Goal: Information Seeking & Learning: Learn about a topic

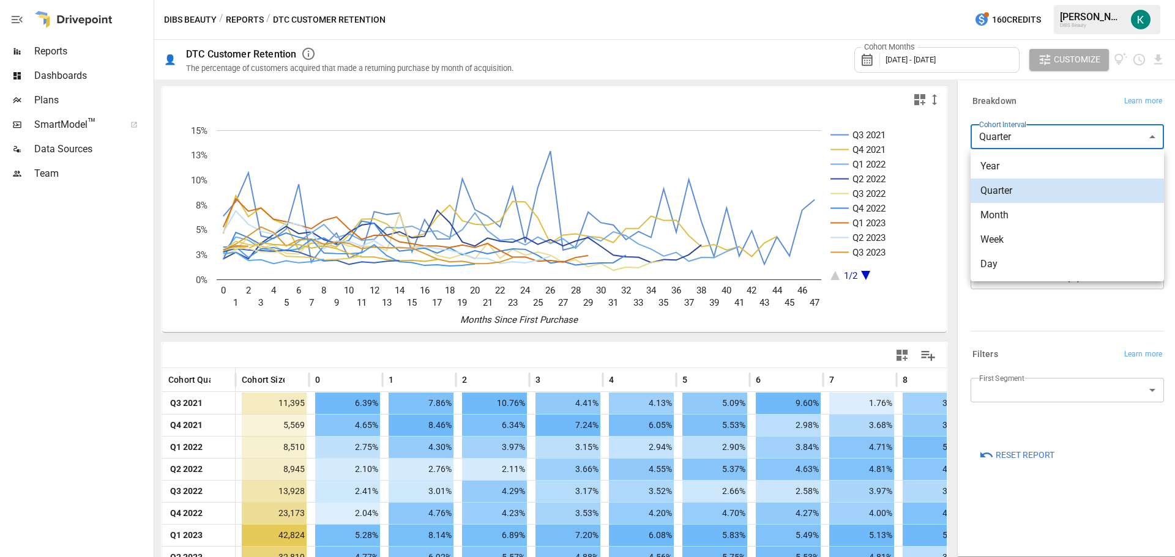
click at [1062, 0] on body "Reports Dashboards Plans SmartModel ™ Data Sources Team DIBS Beauty / Reports /…" at bounding box center [587, 0] width 1175 height 0
click at [1062, 140] on div at bounding box center [587, 278] width 1175 height 557
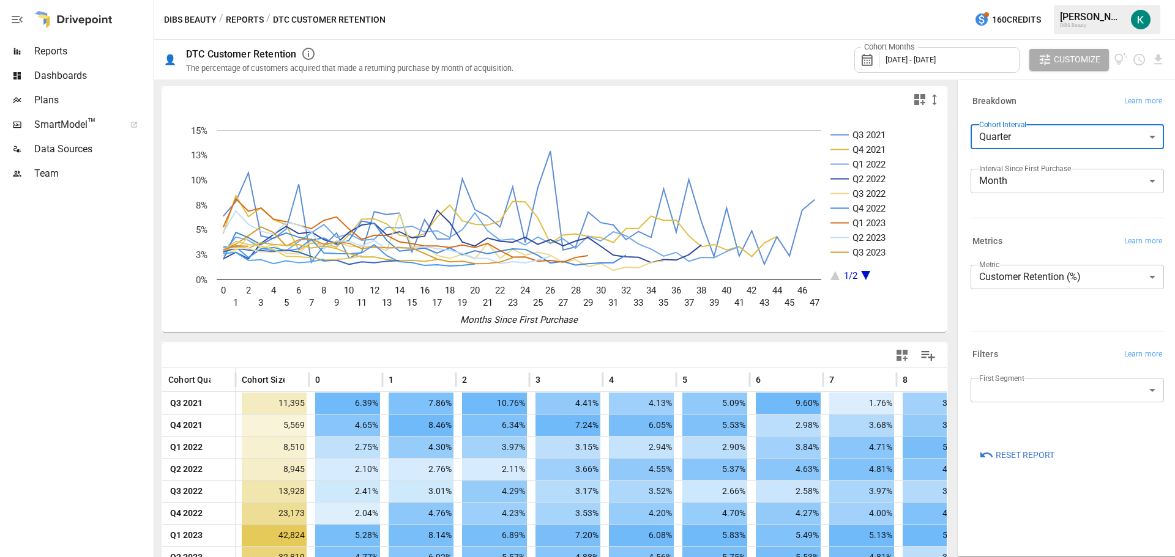
click at [1069, 0] on body "Reports Dashboards Plans SmartModel ™ Data Sources Team DIBS Beauty / Reports /…" at bounding box center [587, 0] width 1175 height 0
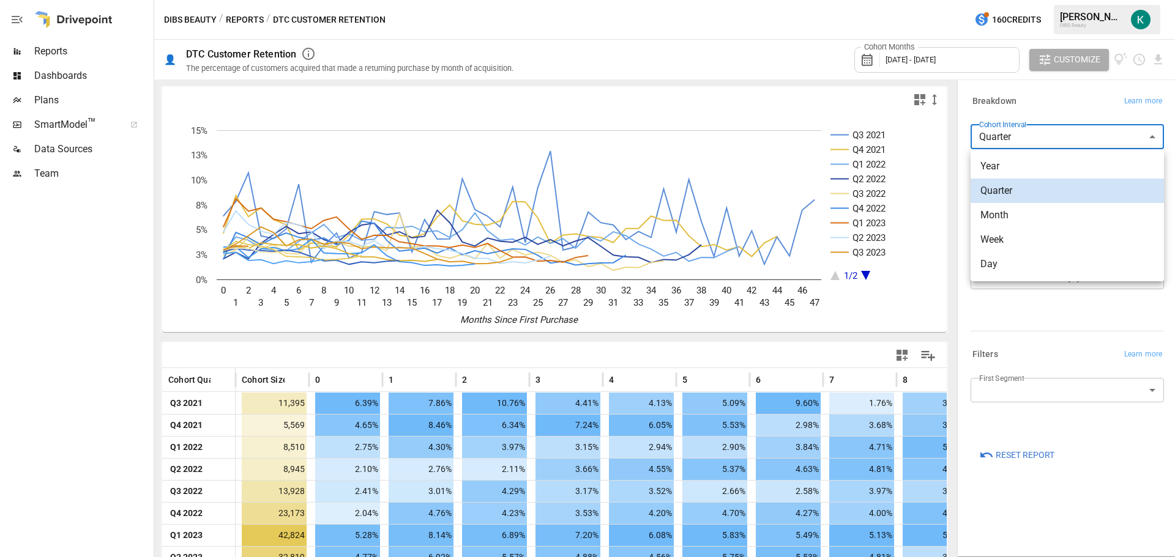
drag, startPoint x: 1042, startPoint y: 220, endPoint x: 1029, endPoint y: 164, distance: 57.9
click at [1042, 220] on span "Month" at bounding box center [1067, 215] width 174 height 15
type input "*****"
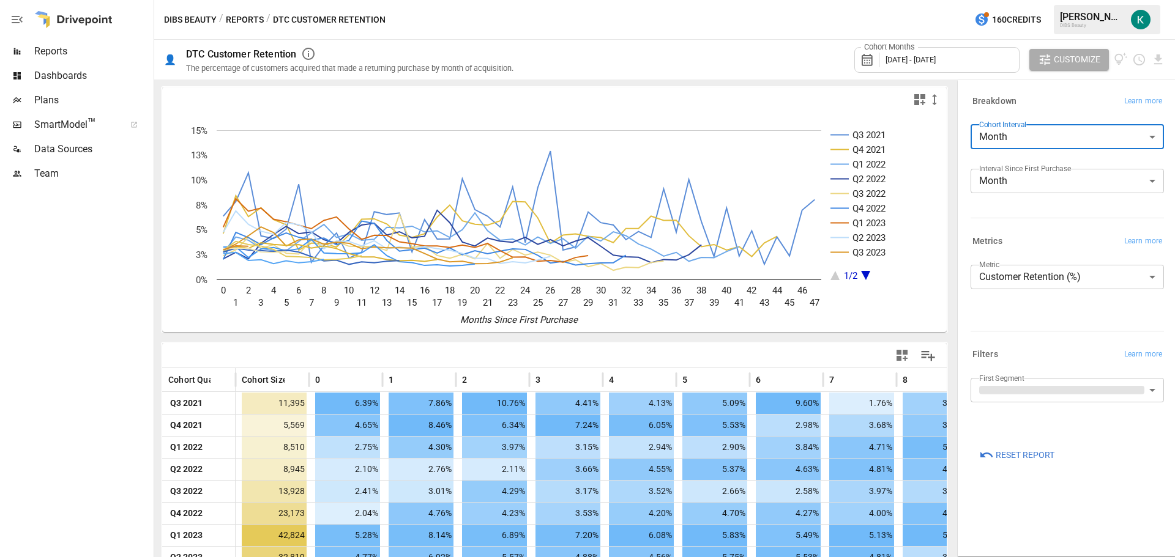
click at [1043, 96] on div "Breakdown Learn more" at bounding box center [1067, 101] width 193 height 17
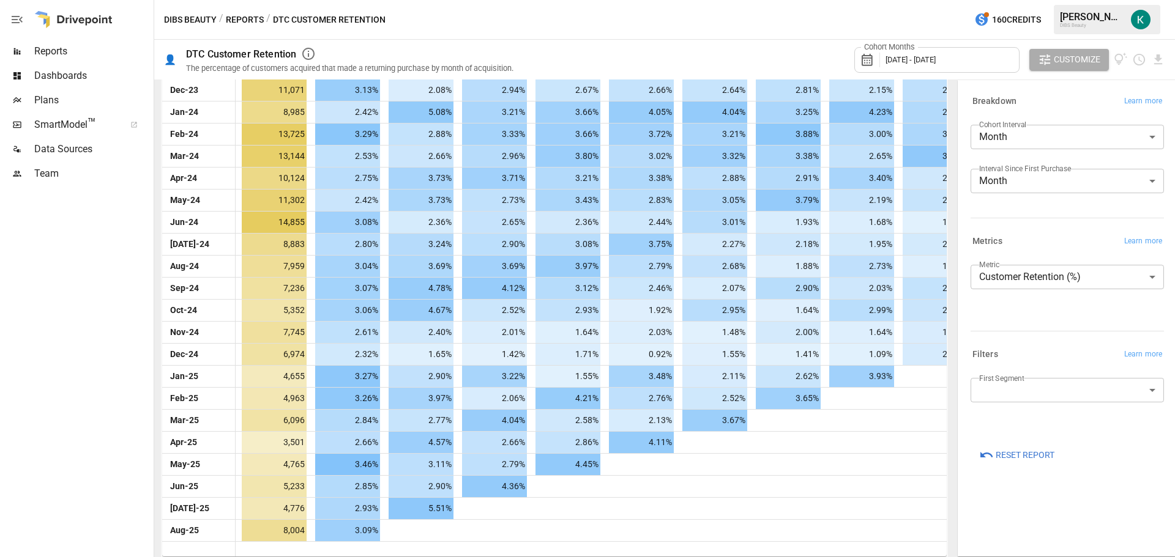
scroll to position [909, 0]
click at [1093, 0] on body "Reports Dashboards Plans SmartModel ™ Data Sources Team DIBS Beauty / Reports /…" at bounding box center [587, 0] width 1175 height 0
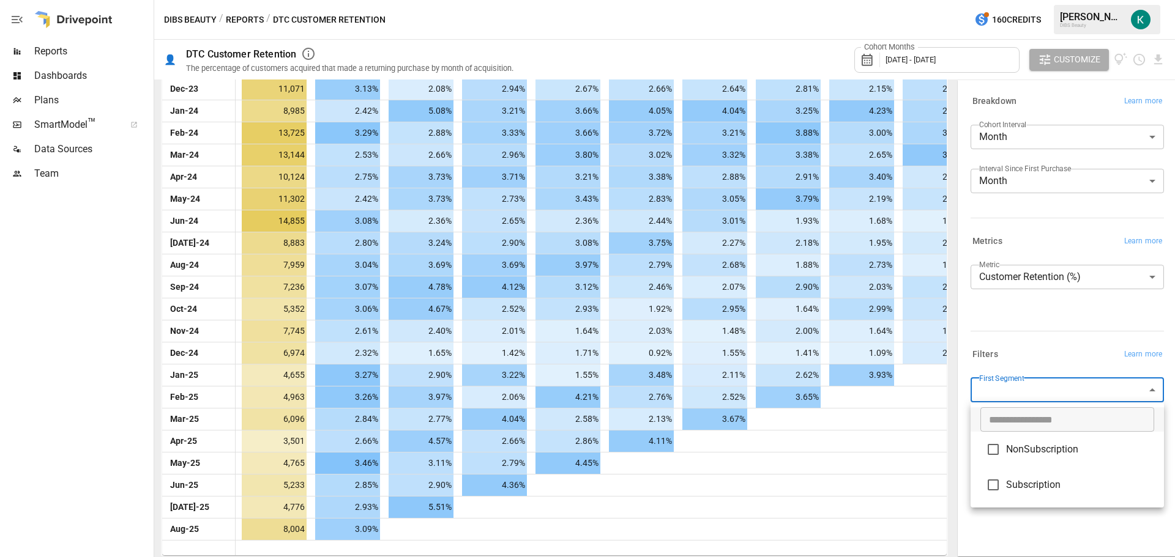
click at [1026, 346] on div at bounding box center [587, 278] width 1175 height 557
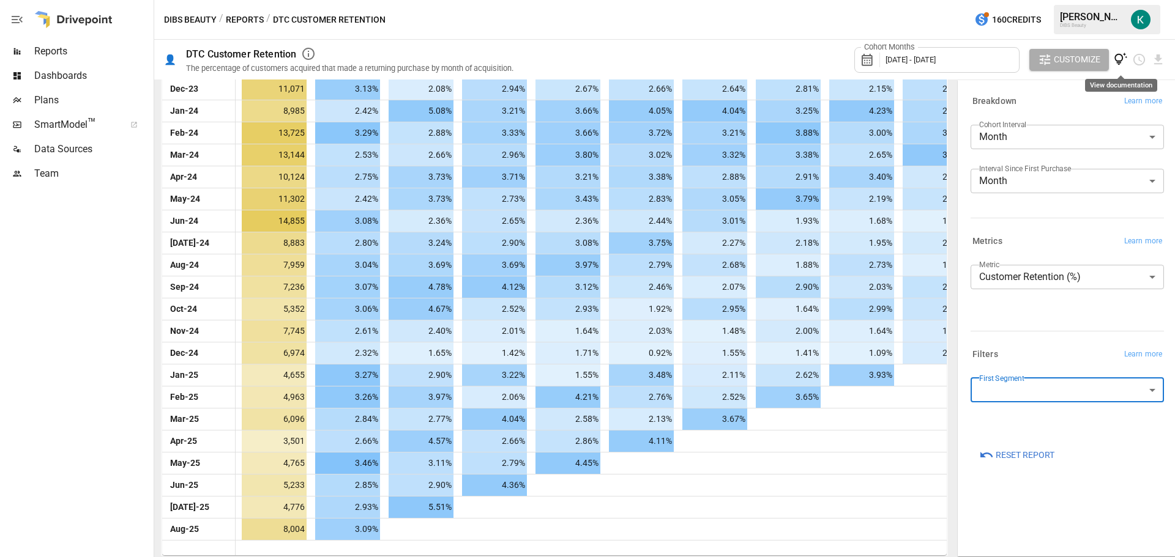
click at [1122, 57] on icon "View documentation" at bounding box center [1120, 59] width 13 height 13
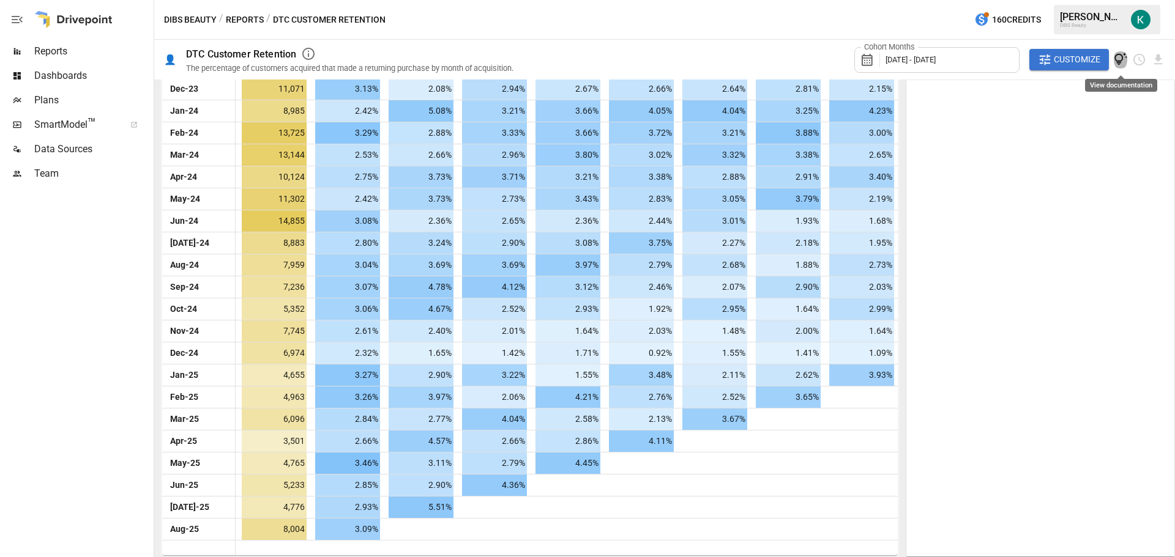
click at [1120, 56] on icon "View documentation" at bounding box center [1121, 60] width 14 height 14
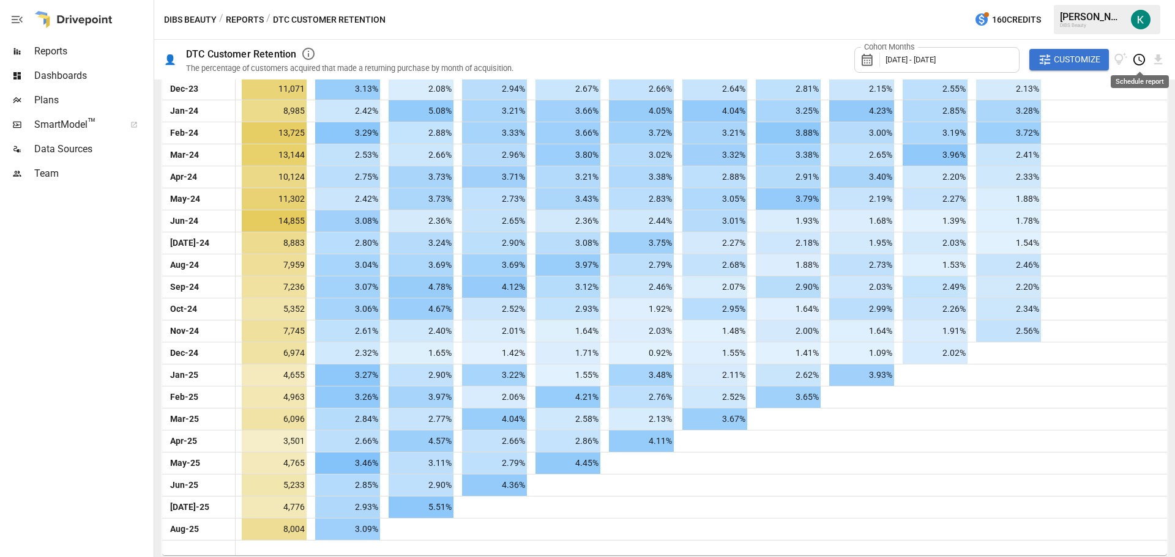
click at [1136, 59] on icon "Schedule report" at bounding box center [1139, 60] width 14 height 14
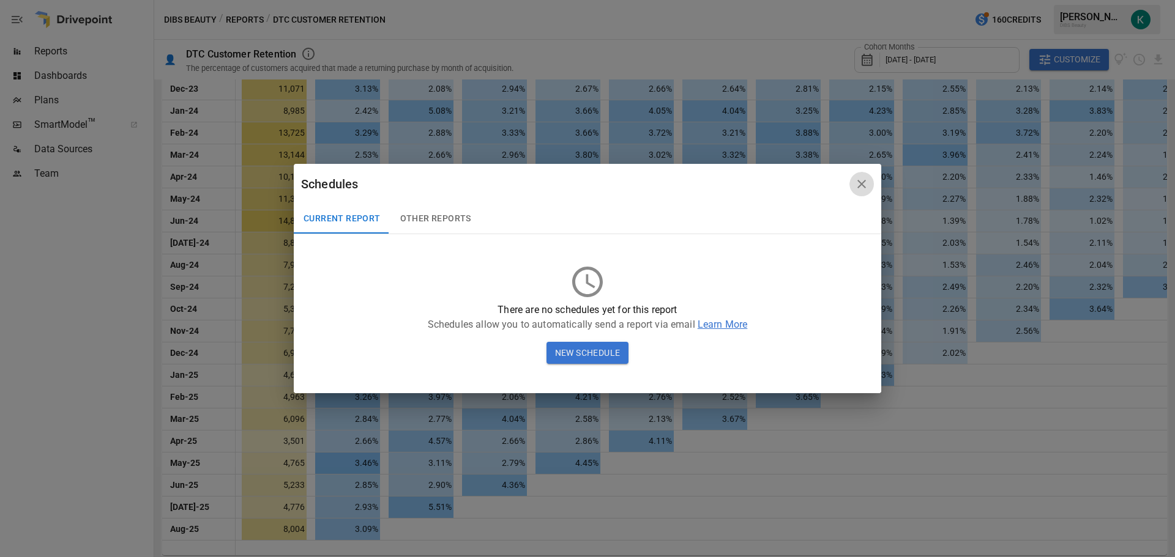
click at [867, 182] on icon "button" at bounding box center [861, 184] width 15 height 15
